Goal: Task Accomplishment & Management: Use online tool/utility

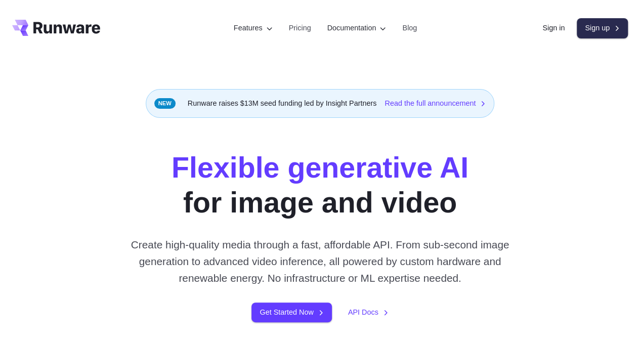
click at [601, 38] on link "Sign up" at bounding box center [602, 28] width 51 height 20
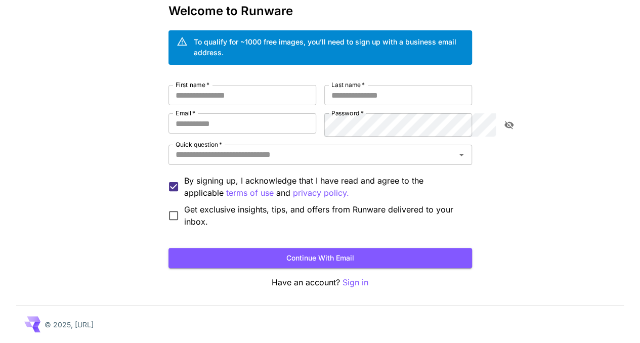
scroll to position [92, 0]
click at [353, 254] on button "Continue with email" at bounding box center [321, 258] width 304 height 21
click at [197, 85] on input "First name   *" at bounding box center [243, 95] width 148 height 20
type input "**********"
click at [217, 113] on input "Email   *" at bounding box center [243, 123] width 148 height 20
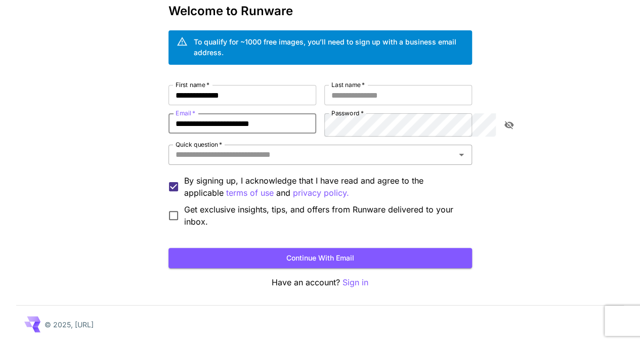
type input "**********"
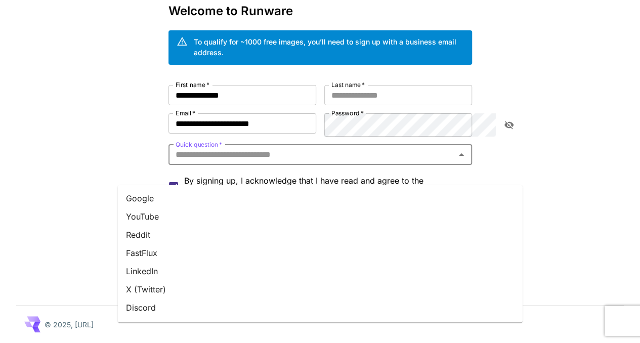
click at [229, 148] on input "Quick question   *" at bounding box center [312, 155] width 281 height 14
click at [167, 189] on li "Google" at bounding box center [320, 198] width 405 height 18
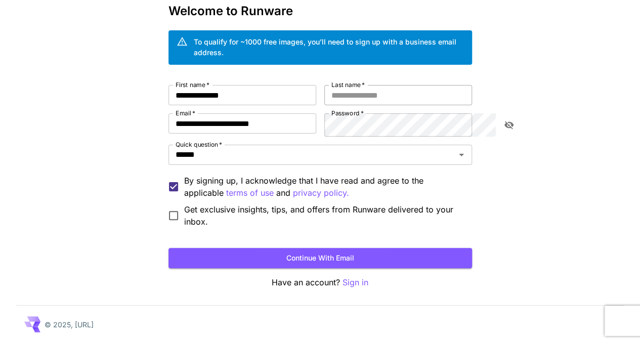
click at [390, 85] on input "Last name   *" at bounding box center [398, 95] width 148 height 20
drag, startPoint x: 205, startPoint y: 71, endPoint x: 151, endPoint y: 69, distance: 54.2
click at [169, 85] on input "**********" at bounding box center [243, 95] width 148 height 20
type input "*****"
click at [365, 85] on input "Last name   *" at bounding box center [398, 95] width 148 height 20
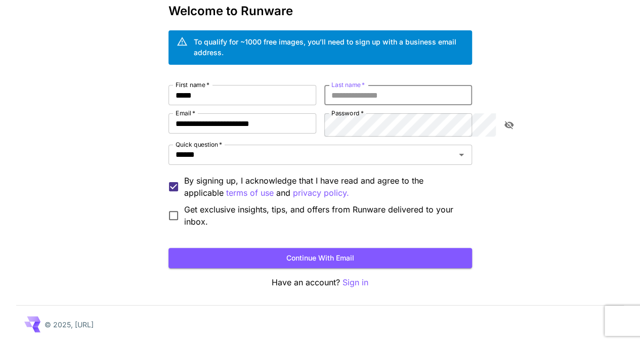
paste input "*********"
type input "*********"
click at [358, 248] on button "Continue with email" at bounding box center [321, 258] width 304 height 21
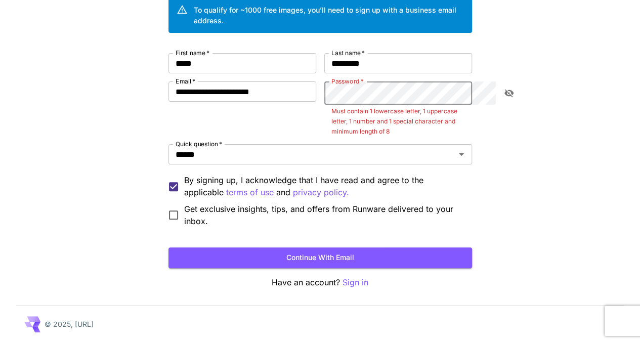
click at [512, 98] on icon "toggle password visibility" at bounding box center [509, 93] width 10 height 10
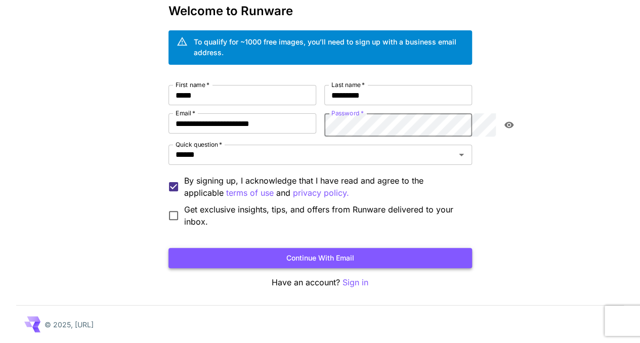
click at [387, 250] on button "Continue with email" at bounding box center [321, 258] width 304 height 21
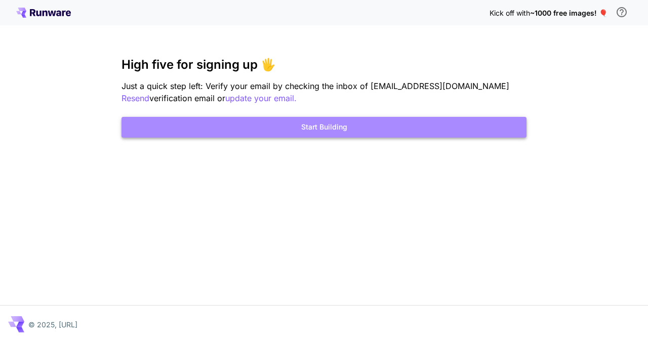
click at [332, 138] on button "Start Building" at bounding box center [323, 127] width 405 height 21
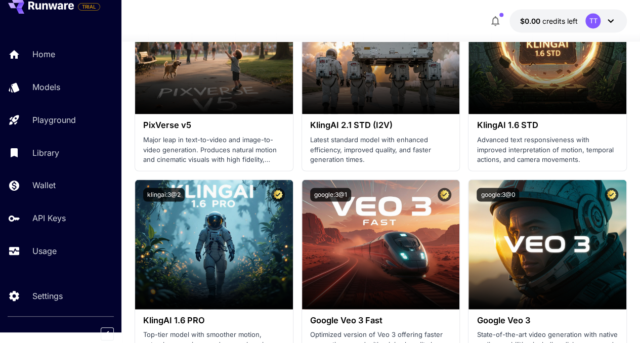
scroll to position [843, 0]
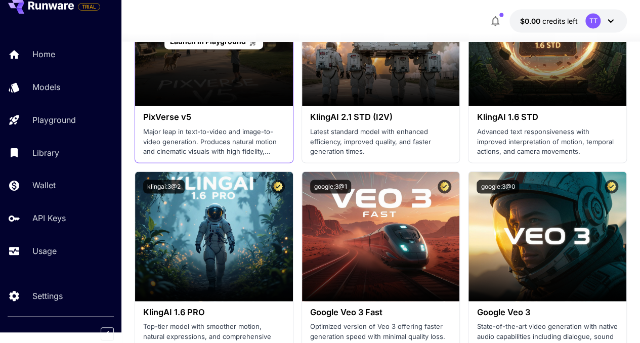
click at [203, 106] on div "Launch in Playground" at bounding box center [214, 41] width 158 height 130
click at [221, 46] on span "Launch in Playground" at bounding box center [208, 41] width 76 height 9
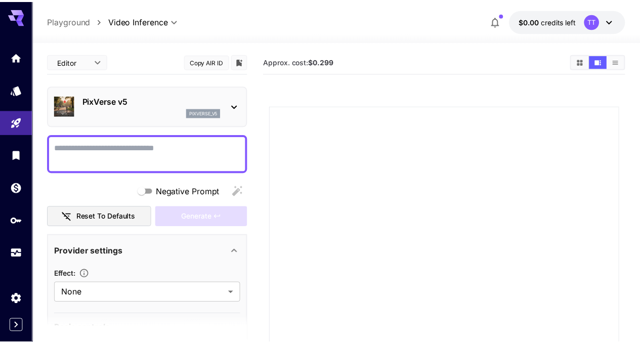
scroll to position [20, 0]
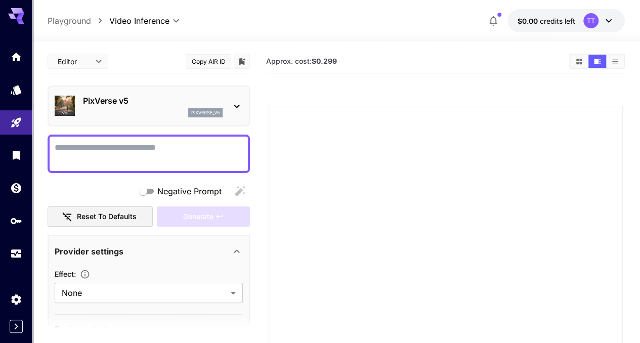
click at [487, 27] on icon "button" at bounding box center [493, 21] width 12 height 12
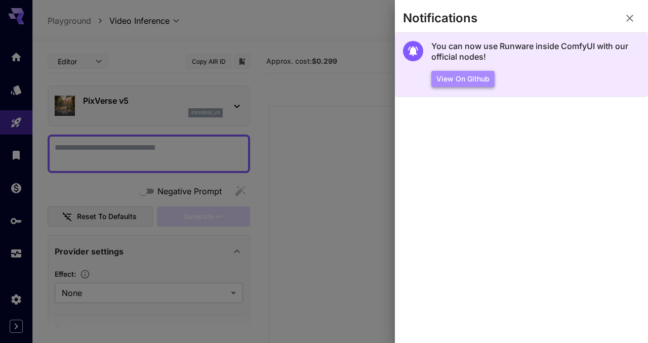
click at [490, 88] on button "View on Github" at bounding box center [462, 79] width 63 height 17
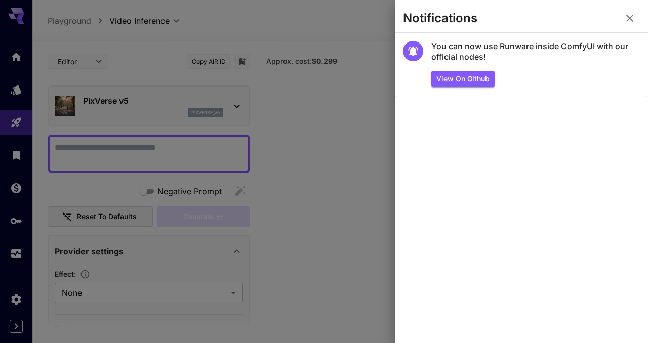
click at [626, 17] on icon "button" at bounding box center [629, 18] width 12 height 12
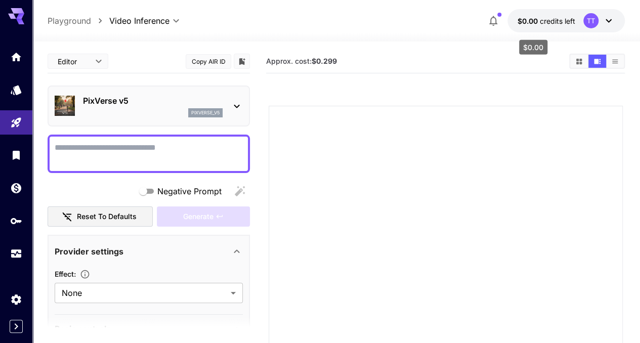
click at [544, 25] on span "credits left" at bounding box center [557, 21] width 35 height 9
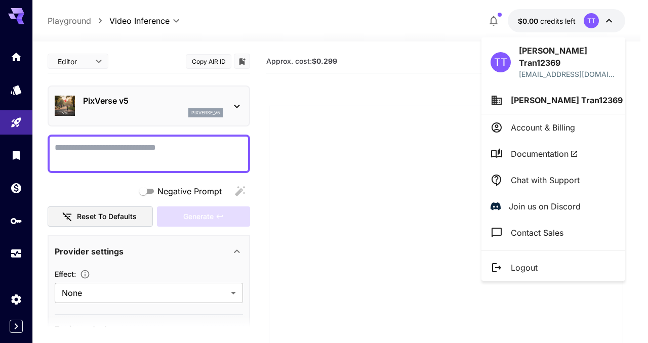
click at [548, 130] on p "Account & Billing" at bounding box center [543, 127] width 64 height 12
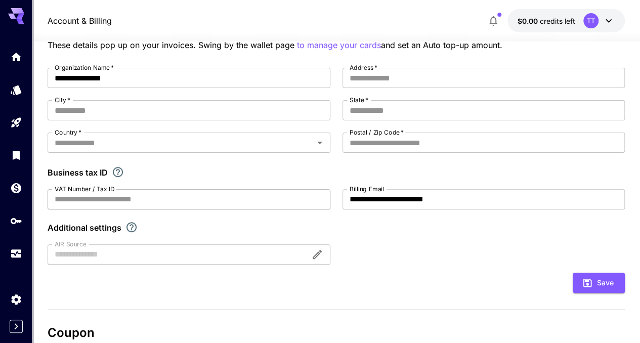
scroll to position [169, 0]
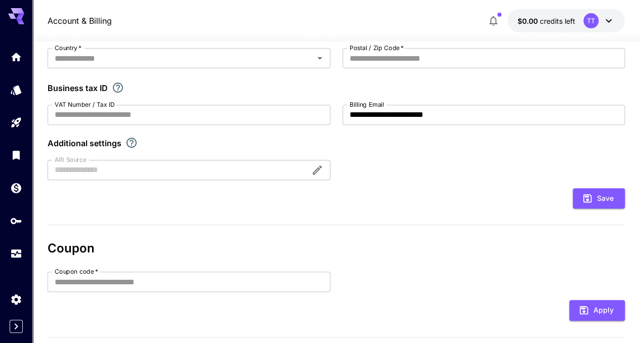
click at [124, 94] on icon "If you are a business tax registrant, please enter your business tax ID here." at bounding box center [118, 87] width 12 height 12
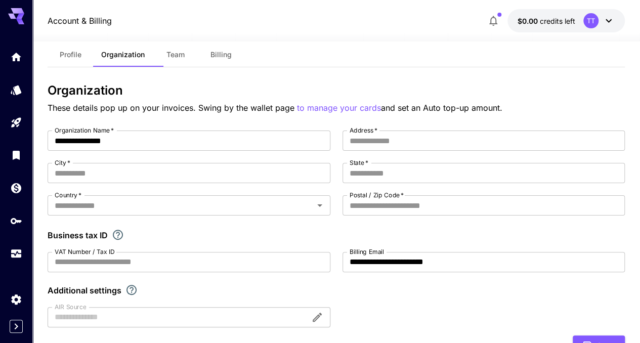
scroll to position [0, 0]
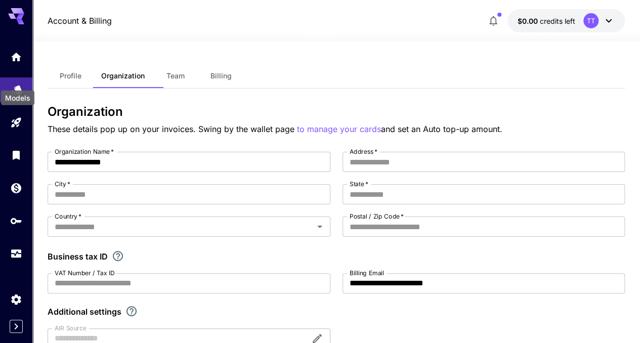
click at [19, 82] on icon "Models" at bounding box center [17, 87] width 11 height 10
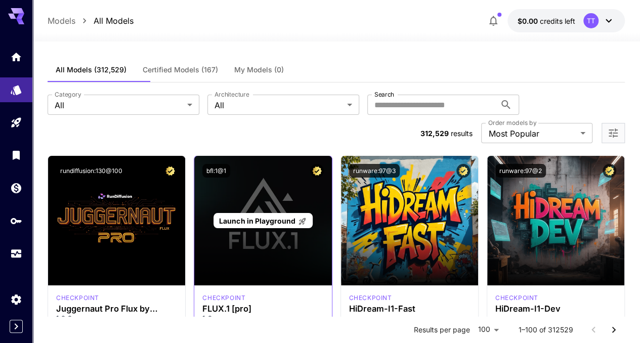
scroll to position [84, 0]
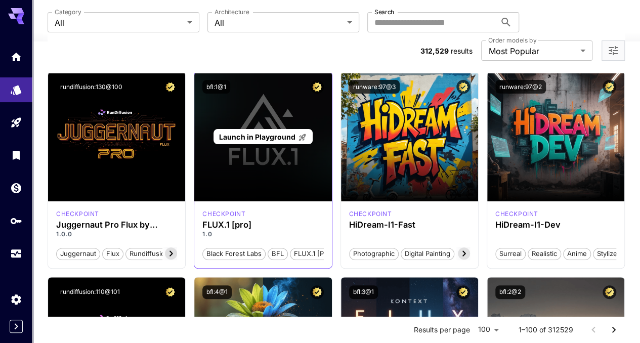
click at [331, 200] on div "Launch in Playground" at bounding box center [262, 137] width 137 height 130
click at [295, 141] on span "Launch in Playground" at bounding box center [257, 137] width 76 height 9
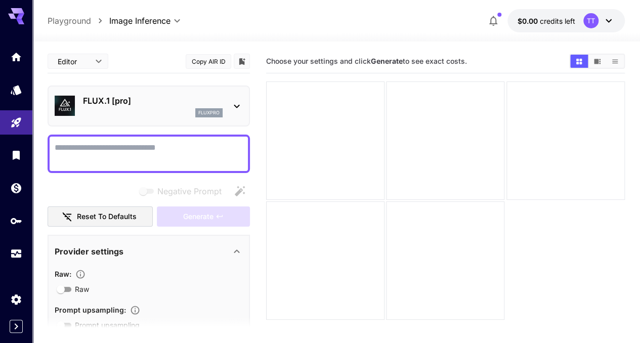
click at [135, 166] on textarea "Negative Prompt" at bounding box center [149, 154] width 188 height 24
click at [158, 166] on textarea "Negative Prompt" at bounding box center [149, 154] width 188 height 24
paste textarea "**********"
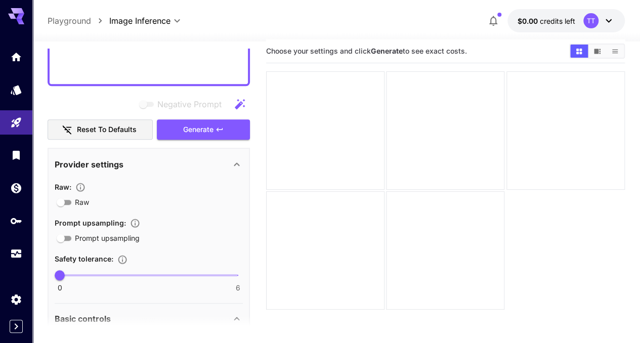
scroll to position [414, 0]
type textarea "**********"
click at [219, 140] on button "Generate" at bounding box center [203, 129] width 93 height 21
